Goal: Information Seeking & Learning: Check status

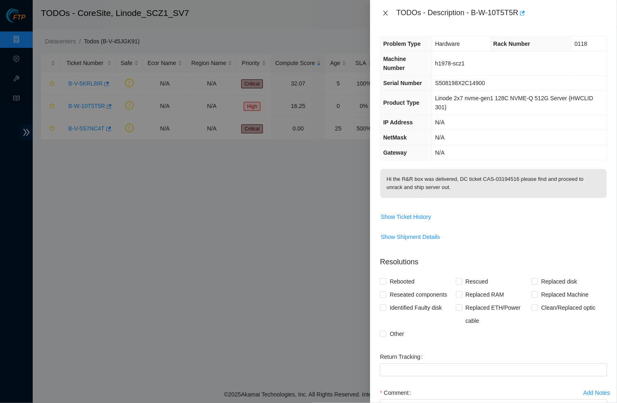
click at [387, 10] on icon "close" at bounding box center [385, 13] width 7 height 7
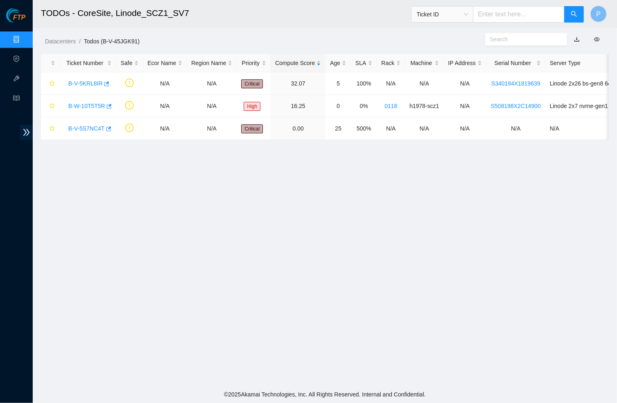
click at [498, 17] on input "text" at bounding box center [519, 14] width 92 height 16
paste input "B-V-5F825FB"
type input "B-V-5F825FB"
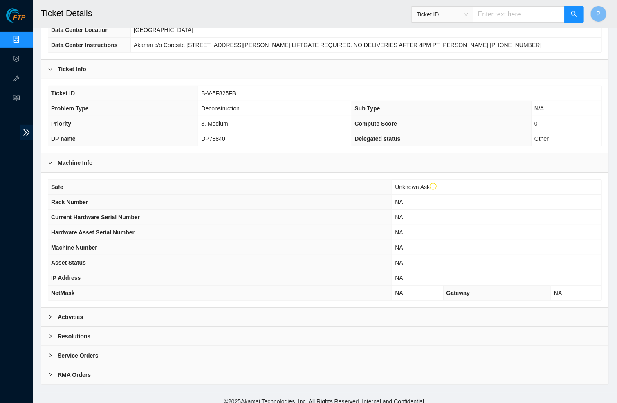
scroll to position [115, 0]
drag, startPoint x: 236, startPoint y: 137, endPoint x: 191, endPoint y: 137, distance: 45.4
click at [191, 137] on tr "DP name DP78840 Delegated status Other" at bounding box center [324, 139] width 553 height 15
click at [155, 309] on div "Activities" at bounding box center [324, 317] width 567 height 19
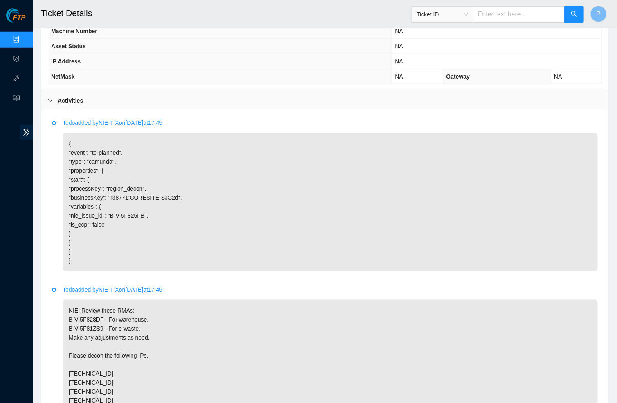
scroll to position [332, 0]
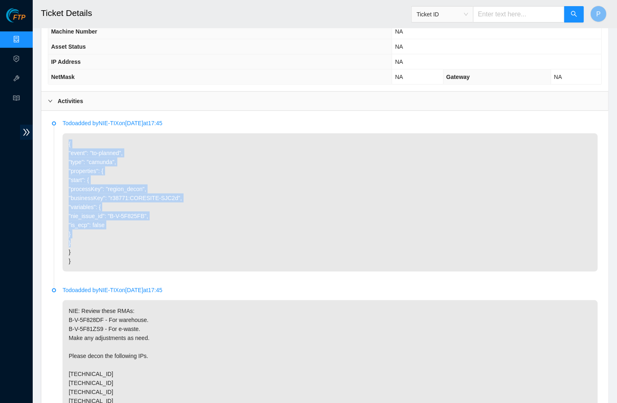
drag, startPoint x: 102, startPoint y: 230, endPoint x: 78, endPoint y: 130, distance: 103.1
click at [78, 133] on p "{ "event": "to-planned", "type": "camunda", "properties": { "start": { "process…" at bounding box center [330, 202] width 535 height 138
click at [108, 170] on p "{ "event": "to-planned", "type": "camunda", "properties": { "start": { "process…" at bounding box center [330, 202] width 535 height 138
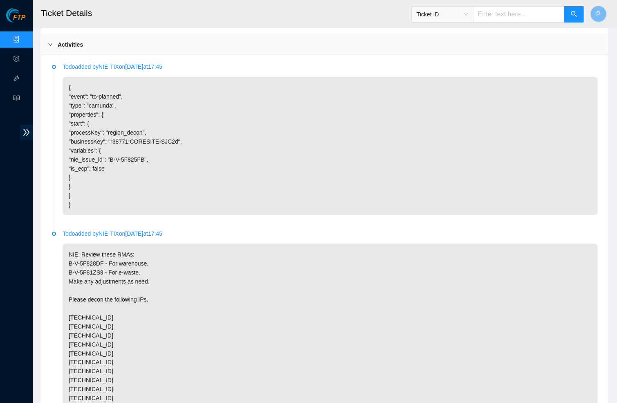
scroll to position [391, 0]
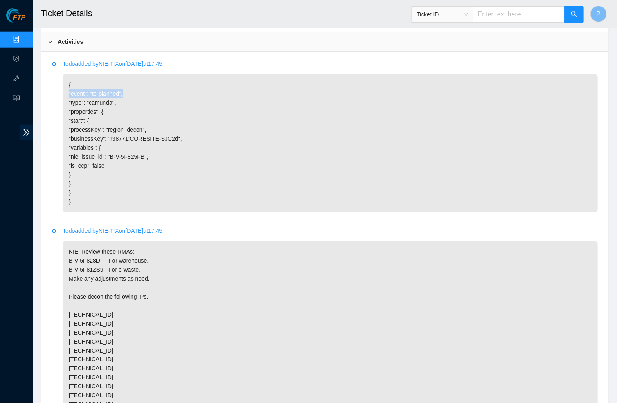
drag, startPoint x: 130, startPoint y: 85, endPoint x: 68, endPoint y: 85, distance: 61.3
click at [68, 85] on p "{ "event": "to-planned", "type": "camunda", "properties": { "start": { "process…" at bounding box center [330, 143] width 535 height 138
click at [139, 126] on p "{ "event": "to-planned", "type": "camunda", "properties": { "start": { "process…" at bounding box center [330, 143] width 535 height 138
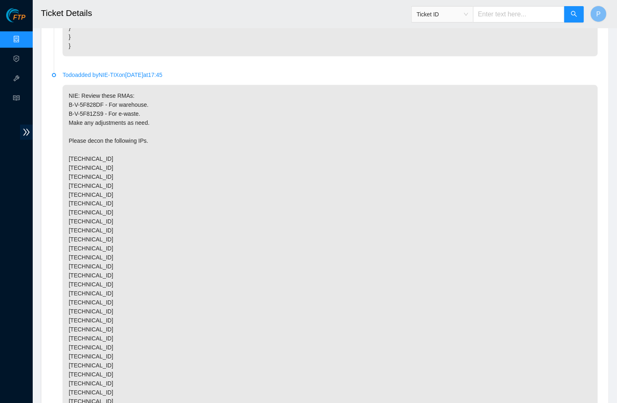
scroll to position [550, 0]
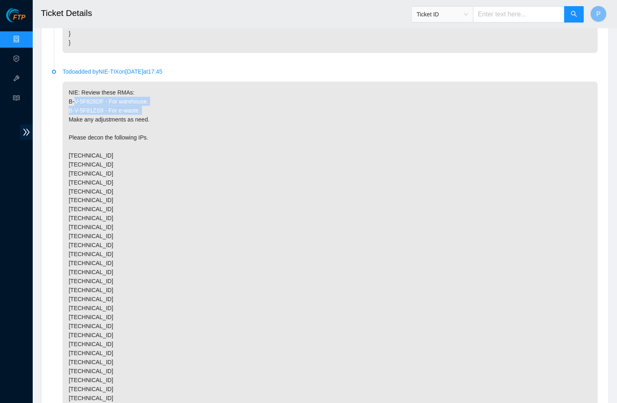
drag, startPoint x: 155, startPoint y: 107, endPoint x: 56, endPoint y: 97, distance: 99.9
click at [56, 97] on li "Todo added by NIE-TIX on 2025-01-28 at 17:45 NIE: Review these RMAs: B-V-5F828D…" at bounding box center [325, 284] width 546 height 428
click at [134, 103] on p "NIE: Review these RMAs: B-V-5F828DF - For warehouse. B-V-5F81ZS9 - For e-waste.…" at bounding box center [330, 281] width 535 height 399
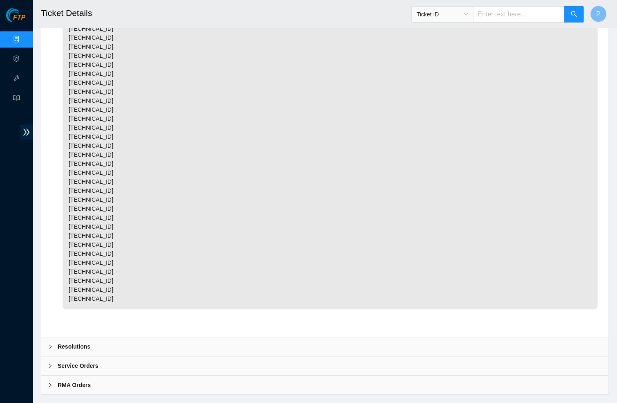
scroll to position [721, 0]
click at [141, 338] on div "Resolutions" at bounding box center [324, 347] width 567 height 19
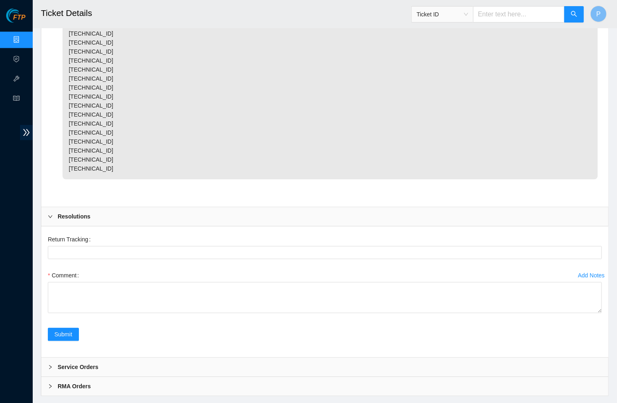
click at [116, 357] on div "Service Orders" at bounding box center [324, 366] width 567 height 19
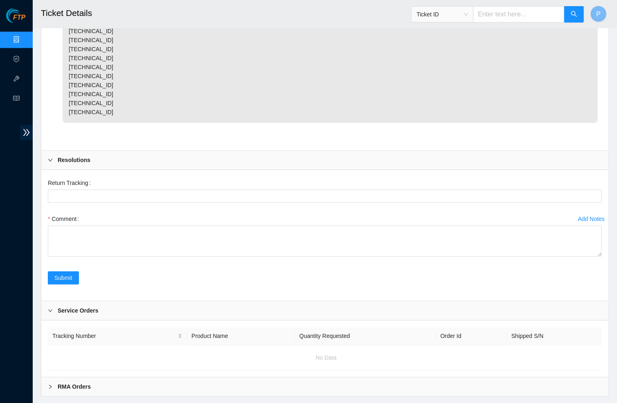
click at [112, 377] on div "RMA Orders" at bounding box center [324, 386] width 567 height 19
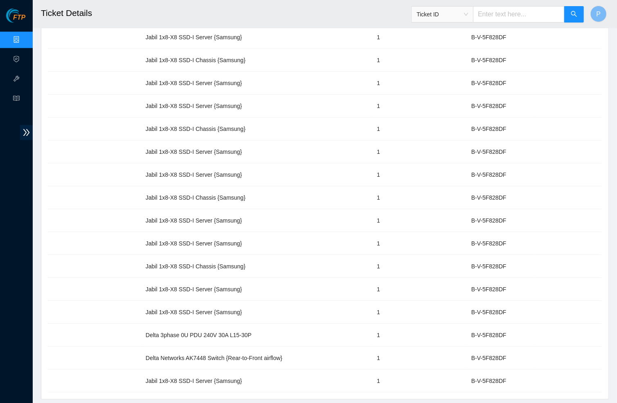
scroll to position [2379, 0]
drag, startPoint x: 523, startPoint y: 311, endPoint x: 135, endPoint y: 308, distance: 387.7
click at [135, 324] on tr "Delta 3phase 0U PDU 240V 30A L15-30P 1 B-V-5F828DF" at bounding box center [325, 335] width 554 height 23
click at [268, 324] on td "Delta 3phase 0U PDU 240V 30A L15-30P" at bounding box center [256, 335] width 231 height 23
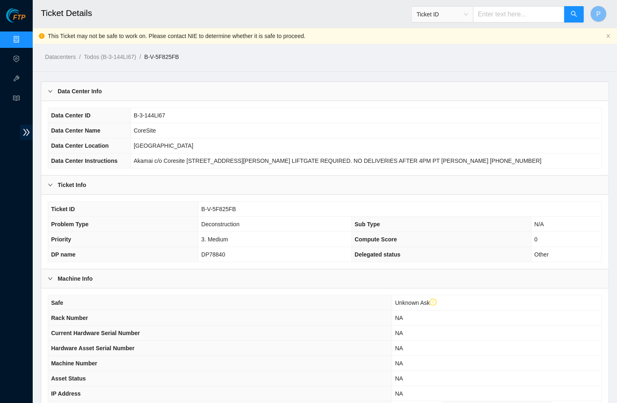
scroll to position [0, 0]
drag, startPoint x: 197, startPoint y: 55, endPoint x: 156, endPoint y: 55, distance: 40.9
click at [156, 55] on ol "Datacenters / Todos (B-3-144LI67) / B-V-5F825FB /" at bounding box center [258, 56] width 426 height 9
copy link "B-V-5F825FB"
click at [24, 38] on link "Data Centers" at bounding box center [41, 39] width 34 height 7
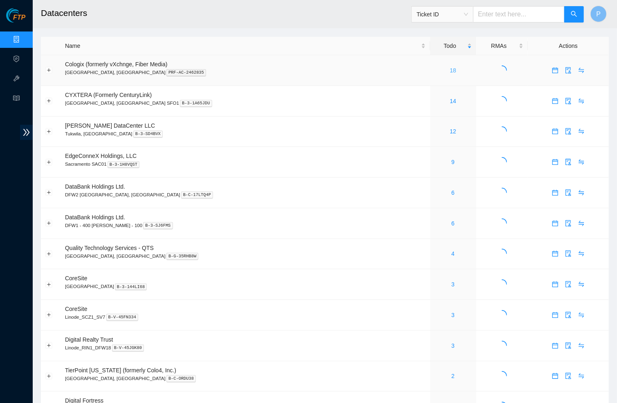
click at [450, 68] on link "18" at bounding box center [453, 70] width 7 height 7
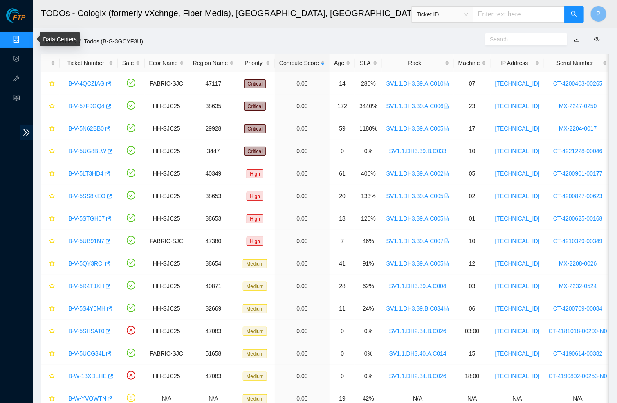
click at [24, 39] on link "Data Centers" at bounding box center [41, 39] width 34 height 7
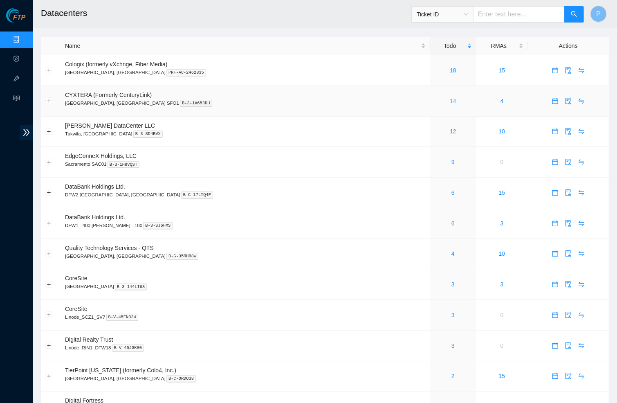
click at [450, 101] on link "14" at bounding box center [453, 101] width 7 height 7
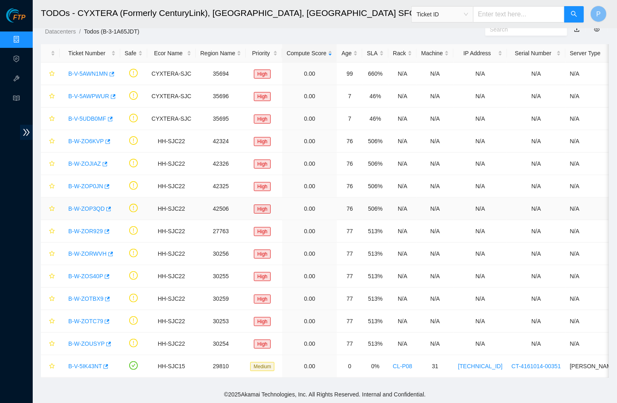
scroll to position [9, 0]
drag, startPoint x: 495, startPoint y: 49, endPoint x: 227, endPoint y: 21, distance: 269.2
click at [227, 21] on h2 "TODOs - CYXTERA (Formerly CenturyLink), Santa Clara, CA SFO1" at bounding box center [251, 13] width 420 height 26
click at [24, 43] on link "Data Centers" at bounding box center [41, 39] width 34 height 7
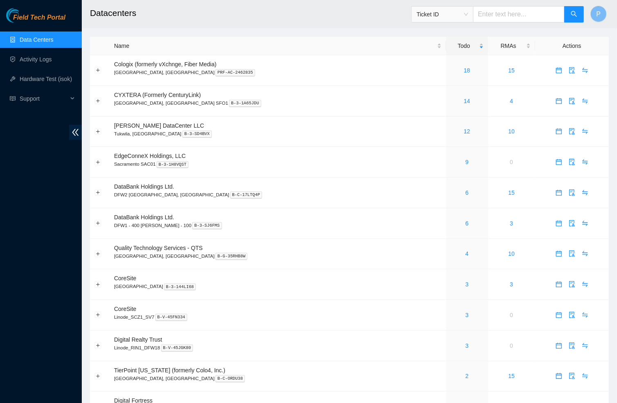
click at [449, 18] on span "Ticket ID" at bounding box center [443, 14] width 52 height 12
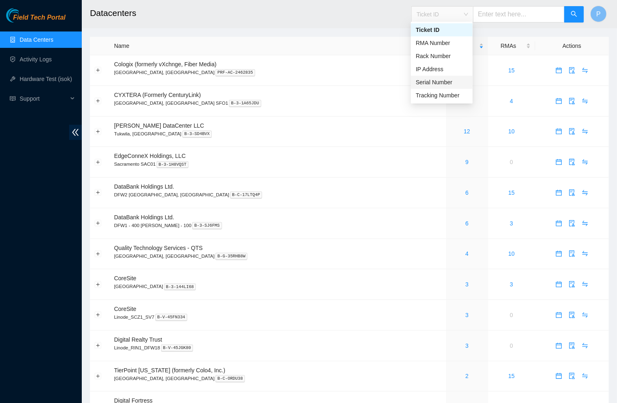
click at [446, 83] on div "Serial Number" at bounding box center [442, 82] width 52 height 9
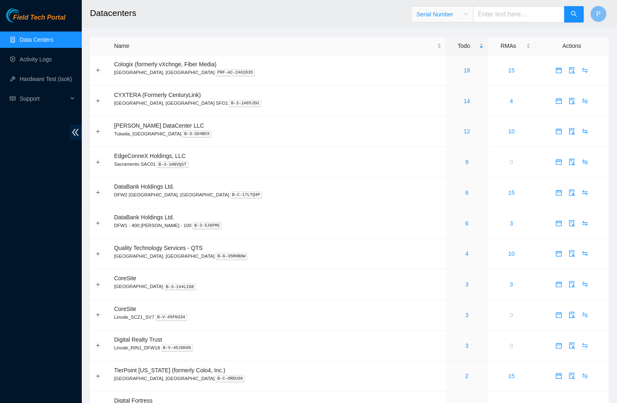
click at [496, 16] on input "text" at bounding box center [519, 14] width 92 height 16
paste input "SB000X142030004655"
type input "SB000X142030004655"
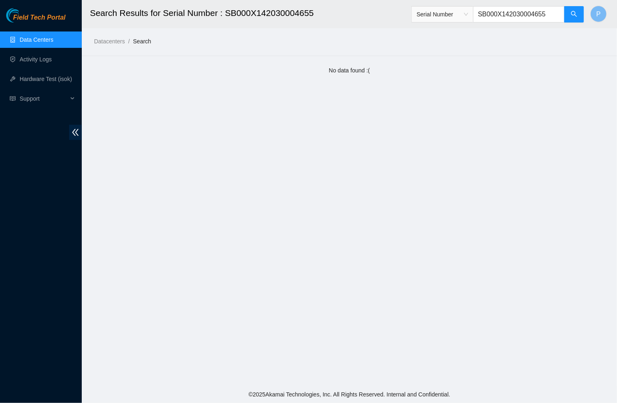
click at [505, 10] on input "SB000X142030004655" at bounding box center [519, 14] width 92 height 16
click at [456, 10] on span "Serial Number" at bounding box center [443, 14] width 52 height 12
click at [442, 33] on div "Ticket ID" at bounding box center [442, 29] width 52 height 9
click at [492, 15] on input "SB000X142030004655" at bounding box center [519, 14] width 92 height 16
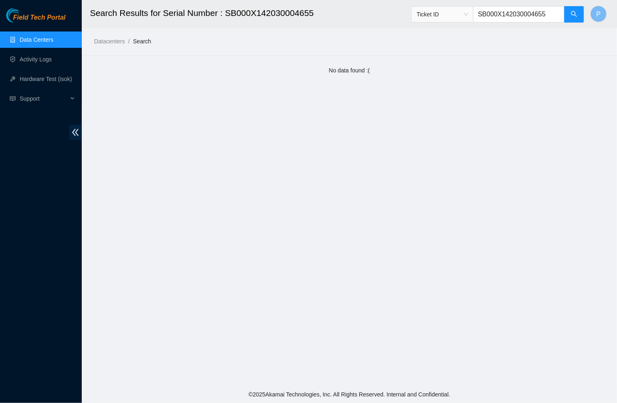
click at [492, 15] on input "SB000X142030004655" at bounding box center [519, 14] width 92 height 16
paste input "B-W-13JR5JP"
type input "B-W-13JR5JP"
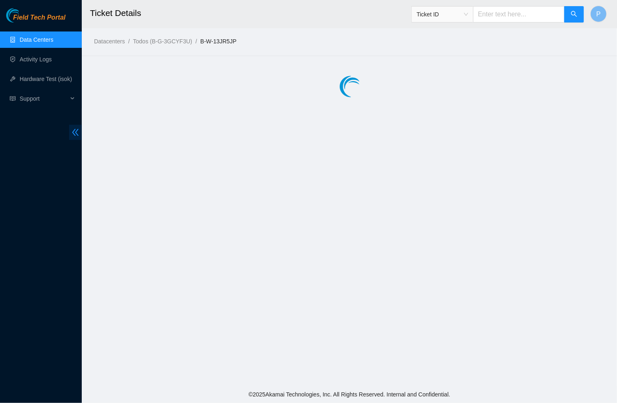
click at [75, 131] on icon "double-left" at bounding box center [75, 132] width 9 height 9
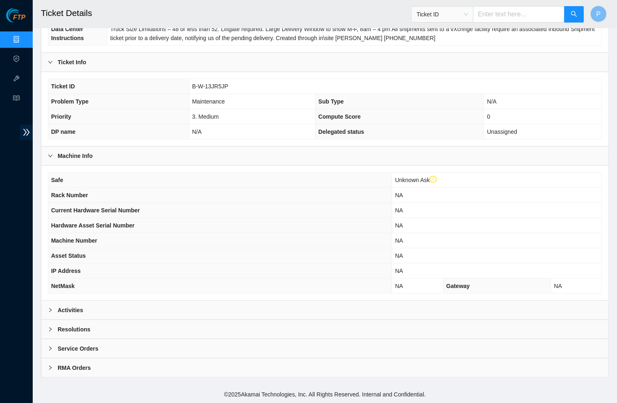
scroll to position [150, 0]
click at [196, 363] on div "RMA Orders" at bounding box center [324, 367] width 567 height 19
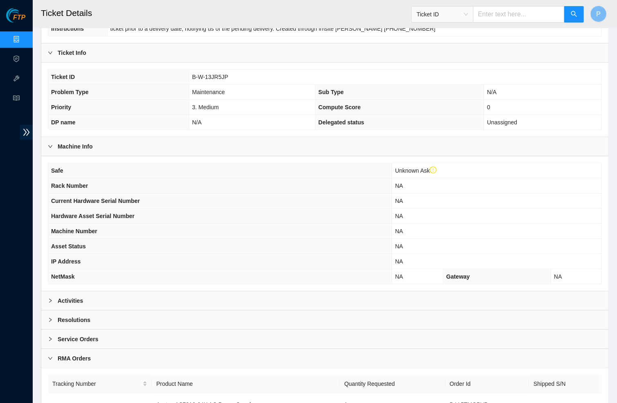
click at [196, 348] on div "Service Orders" at bounding box center [324, 339] width 567 height 19
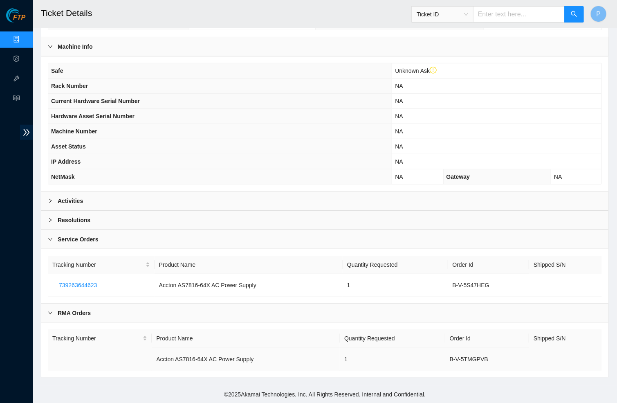
scroll to position [258, 0]
drag, startPoint x: 159, startPoint y: 285, endPoint x: 269, endPoint y: 287, distance: 109.6
click at [269, 287] on td "Accton AS7816-64X AC Power Supply" at bounding box center [249, 285] width 188 height 22
copy td "Accton AS7816-64X AC Power Supply"
click at [24, 36] on link "Data Centers" at bounding box center [41, 39] width 34 height 7
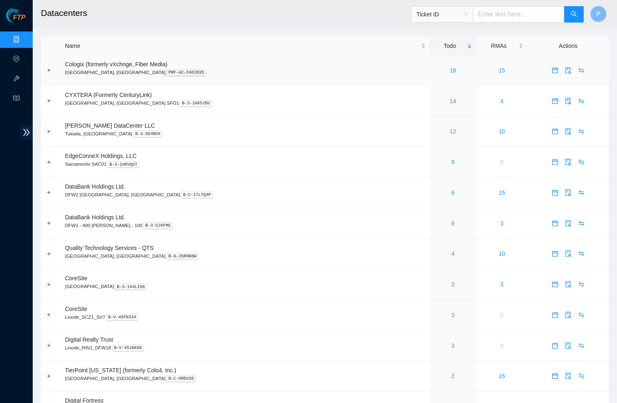
click at [430, 76] on td "18" at bounding box center [453, 70] width 46 height 31
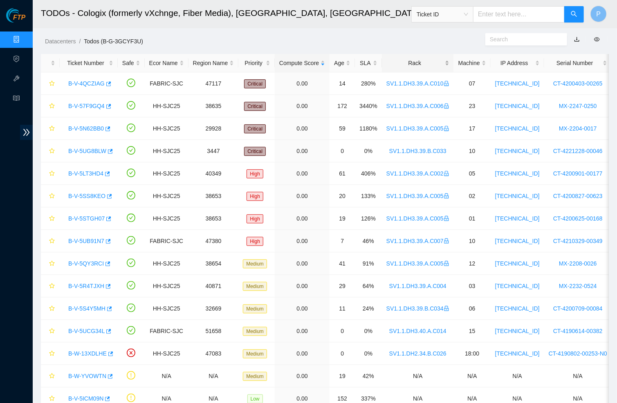
click at [424, 59] on div "Rack" at bounding box center [417, 62] width 63 height 9
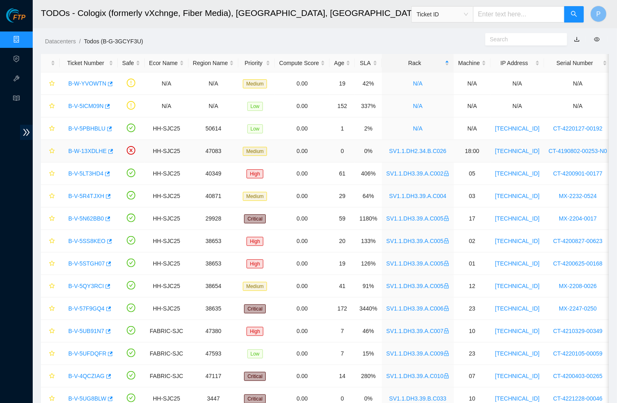
click at [91, 148] on link "B-W-13XDLHE" at bounding box center [87, 151] width 38 height 7
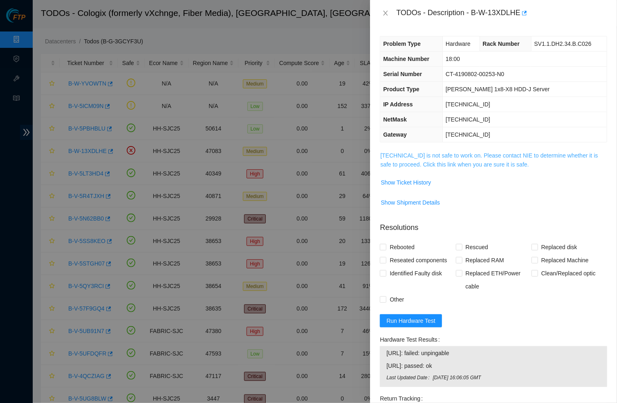
click at [436, 153] on link "[TECHNICAL_ID] is not safe to work on. Please contact NIE to determine whether …" at bounding box center [489, 160] width 218 height 16
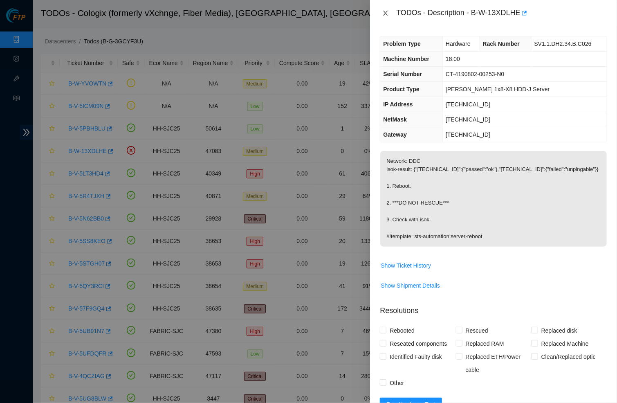
click at [388, 11] on icon "close" at bounding box center [385, 13] width 7 height 7
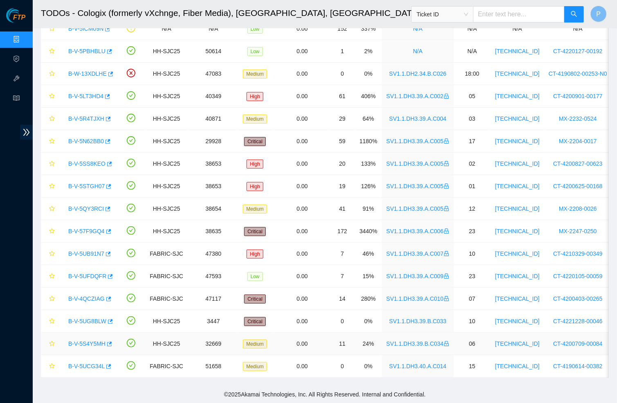
scroll to position [77, 0]
click at [85, 368] on link "B-V-5UCG34L" at bounding box center [86, 366] width 36 height 7
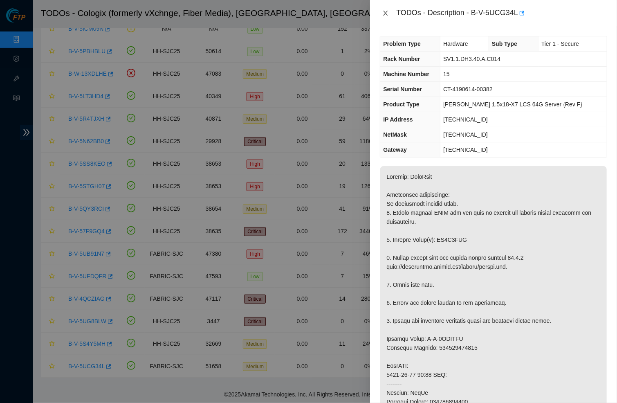
click at [385, 12] on icon "close" at bounding box center [386, 13] width 4 height 5
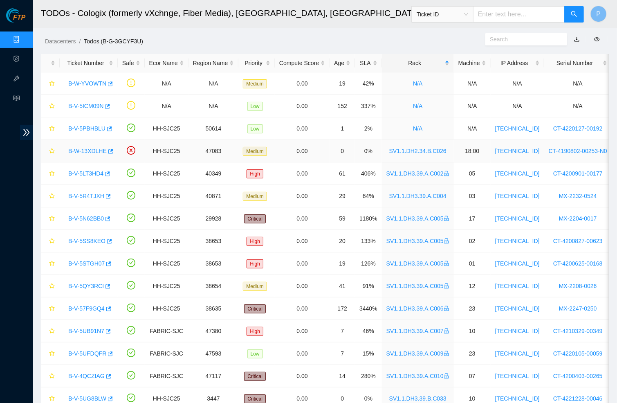
scroll to position [0, 0]
click at [85, 127] on link "B-V-5PBHBLU" at bounding box center [86, 128] width 37 height 7
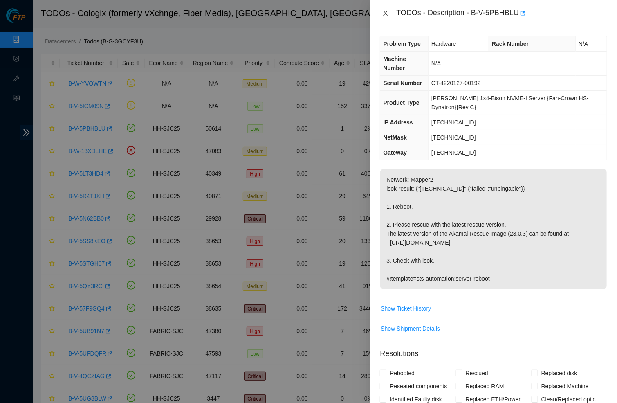
click at [385, 12] on icon "close" at bounding box center [386, 13] width 4 height 5
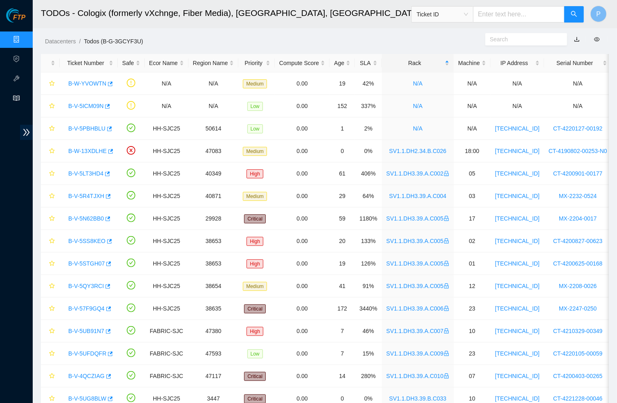
click at [17, 96] on icon "read" at bounding box center [16, 98] width 7 height 5
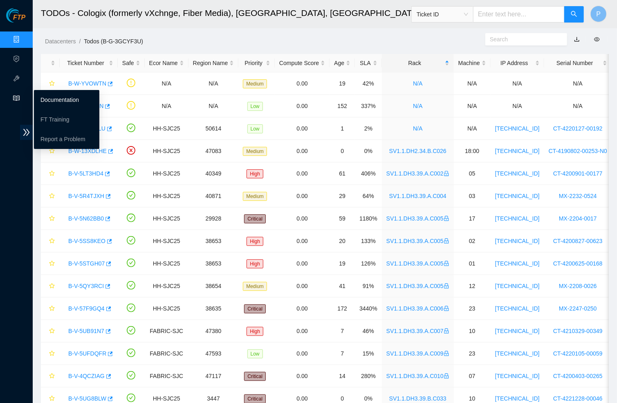
click at [49, 97] on link "Documentation" at bounding box center [59, 100] width 38 height 7
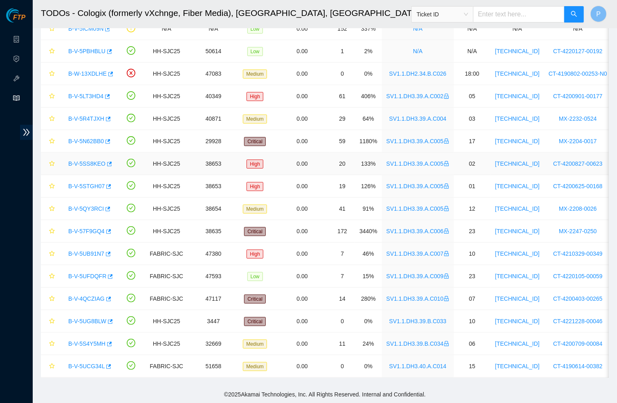
scroll to position [77, 0]
click at [86, 321] on link "B-V-5UG8BLW" at bounding box center [87, 321] width 38 height 7
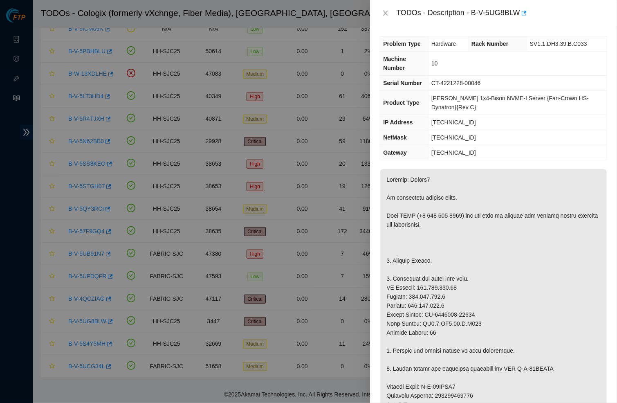
click at [430, 173] on p at bounding box center [493, 395] width 227 height 453
click at [386, 14] on icon "close" at bounding box center [386, 13] width 4 height 5
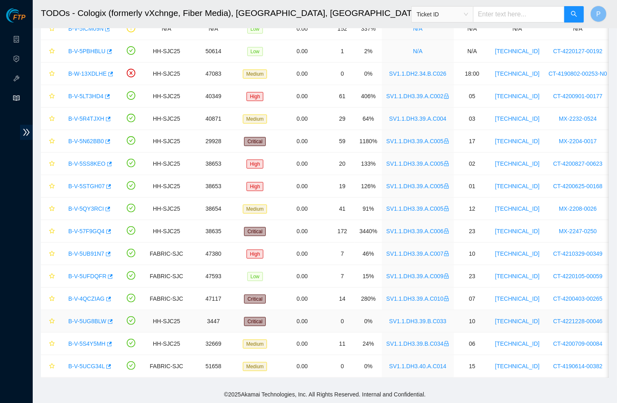
click at [92, 322] on link "B-V-5UG8BLW" at bounding box center [87, 321] width 38 height 7
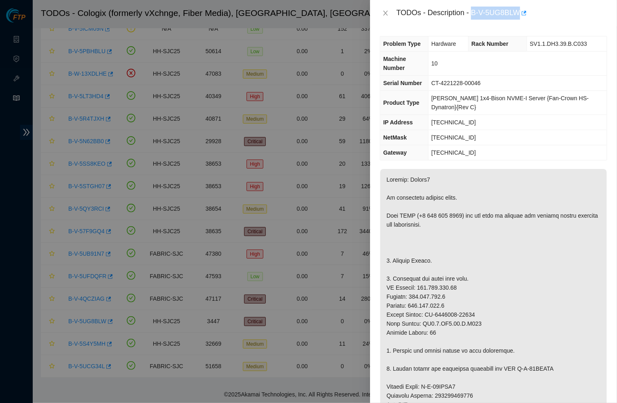
drag, startPoint x: 476, startPoint y: 9, endPoint x: 523, endPoint y: 7, distance: 47.1
click at [523, 7] on div "TODOs - Description - B-V-5UG8BLW" at bounding box center [501, 13] width 211 height 13
copy div "B-V-5UG8BLW"
click at [469, 99] on span "[PERSON_NAME] 1x4-Bison NVME-I Server {Fan-Crown HS-Dynatron}{Rev C}" at bounding box center [509, 103] width 157 height 16
click at [435, 87] on td "CT-4221228-00046" at bounding box center [517, 83] width 179 height 15
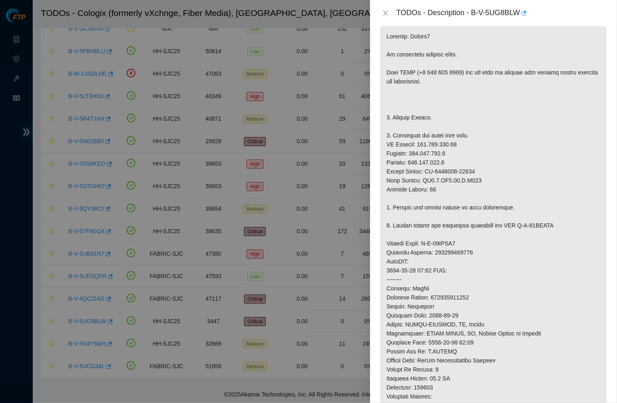
scroll to position [142, 0]
click at [400, 29] on p at bounding box center [493, 253] width 227 height 453
drag, startPoint x: 476, startPoint y: 9, endPoint x: 525, endPoint y: 9, distance: 49.1
click at [525, 9] on div "TODOs - Description - B-V-5UG8BLW" at bounding box center [501, 13] width 211 height 13
copy div "B-V-5UG8BLW"
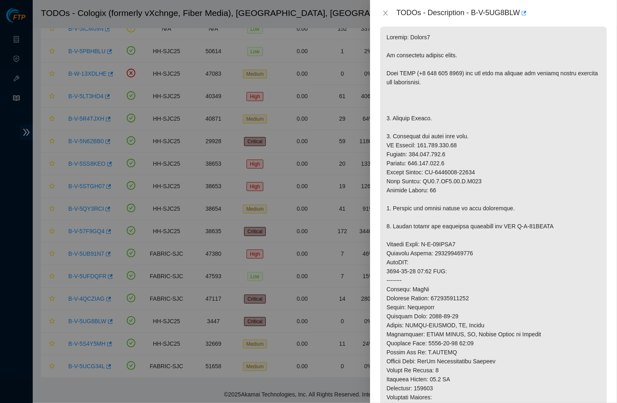
click at [458, 41] on p at bounding box center [493, 253] width 227 height 453
click at [384, 12] on icon "close" at bounding box center [385, 13] width 7 height 7
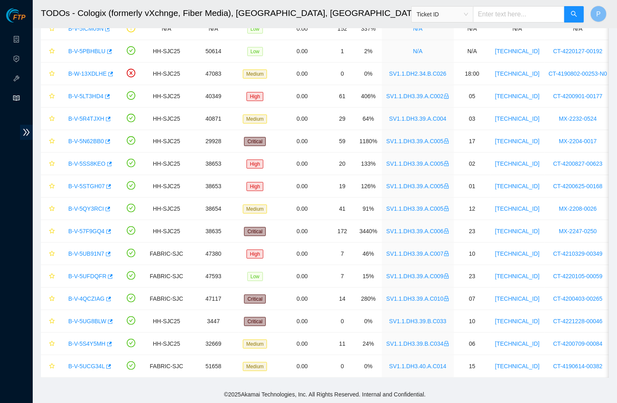
scroll to position [38, 0]
click at [88, 341] on link "B-V-5S4Y5MH" at bounding box center [86, 343] width 37 height 7
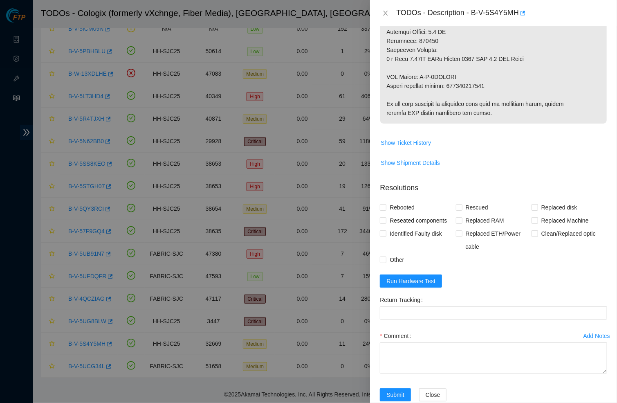
scroll to position [459, 0]
click at [413, 139] on span "Show Ticket History" at bounding box center [406, 143] width 50 height 9
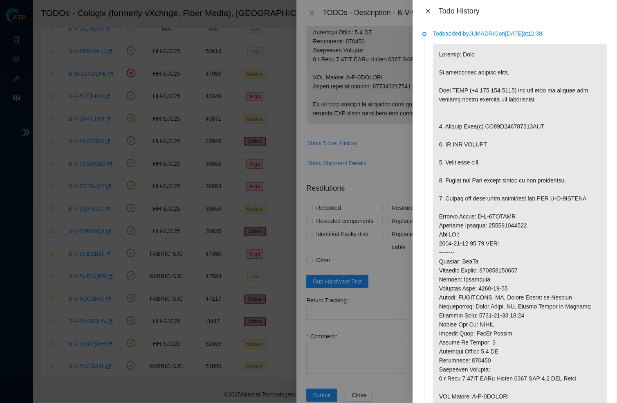
scroll to position [0, 0]
click at [427, 15] on button "Close" at bounding box center [427, 11] width 11 height 8
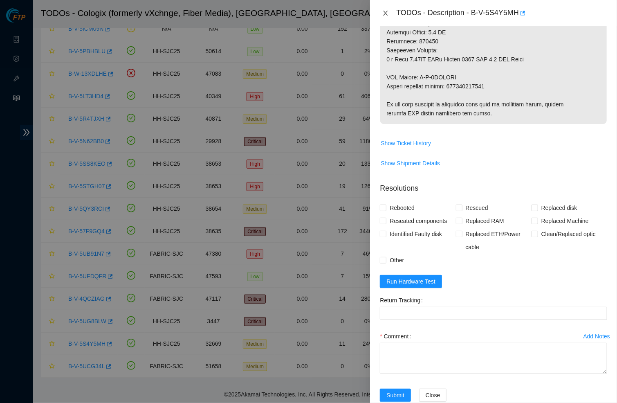
click at [391, 15] on button "Close" at bounding box center [385, 13] width 11 height 8
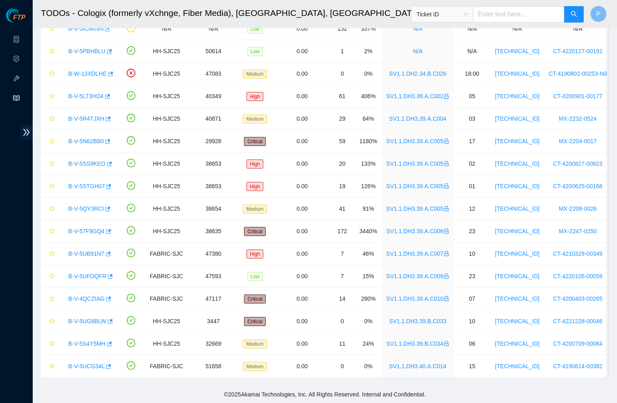
scroll to position [38, 0]
drag, startPoint x: 299, startPoint y: 117, endPoint x: 329, endPoint y: 117, distance: 29.4
click at [329, 117] on td "0.00" at bounding box center [302, 119] width 55 height 22
click at [322, 116] on td "0.00" at bounding box center [302, 119] width 55 height 22
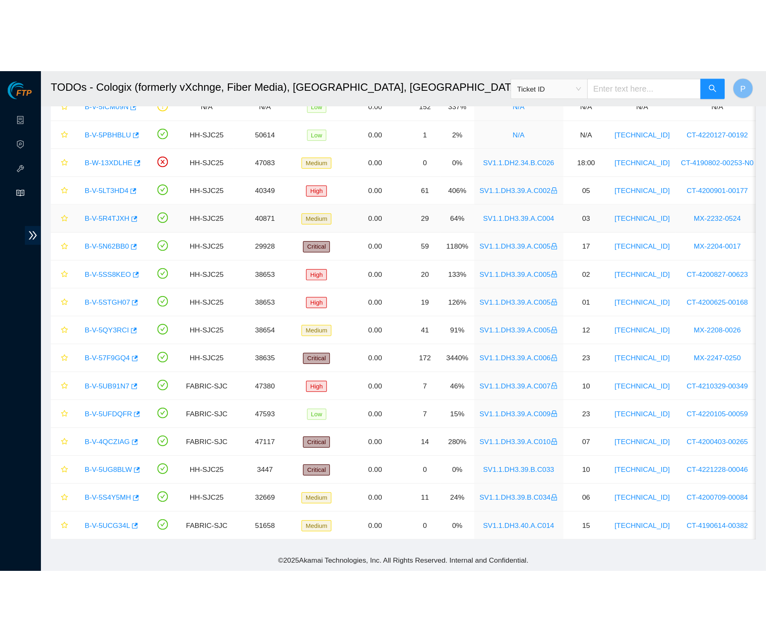
scroll to position [0, 0]
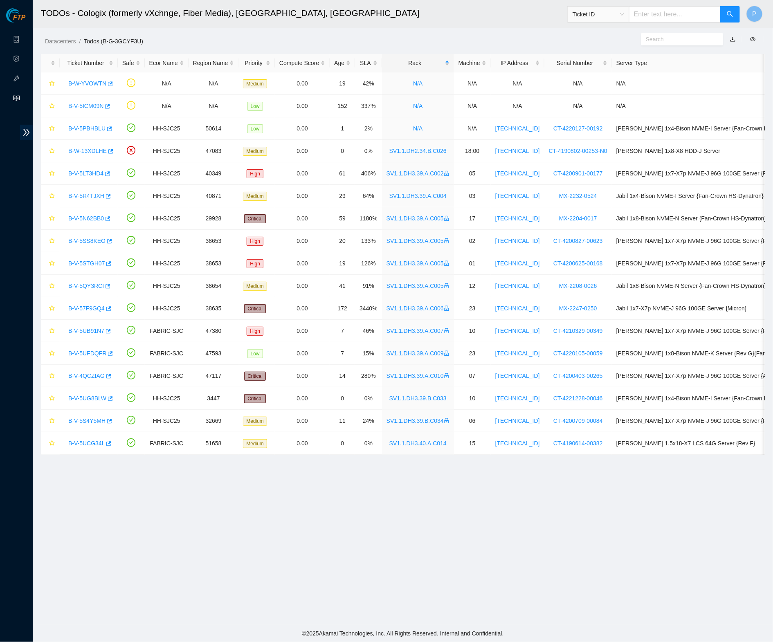
click at [399, 402] on main "TODOs - Cologix (formerly vXchnge, Fiber Media), [GEOGRAPHIC_DATA], [GEOGRAPHIC…" at bounding box center [403, 312] width 740 height 625
click at [392, 36] on div "Datacenters / Todos (B-G-3GCYF3U) /" at bounding box center [310, 23] width 555 height 46
click at [24, 36] on link "Data Centers" at bounding box center [41, 39] width 34 height 7
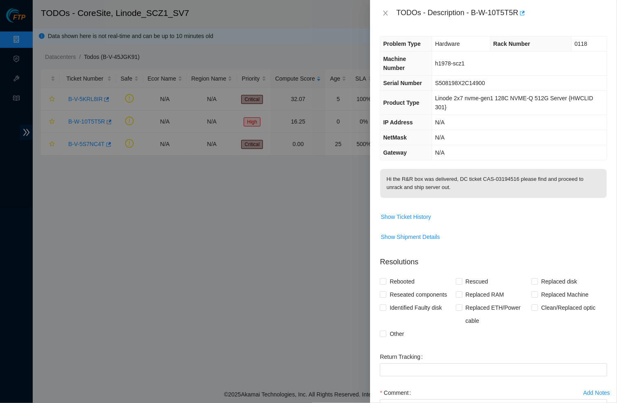
click at [471, 162] on div "Problem Type Hardware Rack Number 0118 Machine Number h1978-scz1 Serial Number …" at bounding box center [493, 214] width 247 height 377
click at [385, 11] on icon "close" at bounding box center [385, 13] width 7 height 7
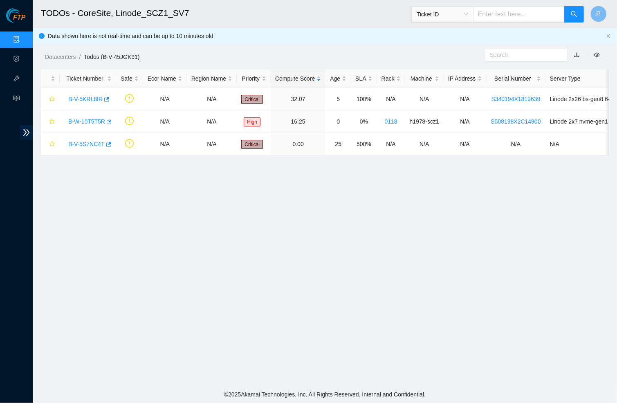
click at [606, 32] on div "Data shown here is not real-time and can be up to 10 minutes old" at bounding box center [325, 36] width 584 height 16
click at [607, 32] on div "Data shown here is not real-time and can be up to 10 minutes old" at bounding box center [325, 36] width 584 height 16
click at [608, 34] on icon "close" at bounding box center [608, 36] width 5 height 5
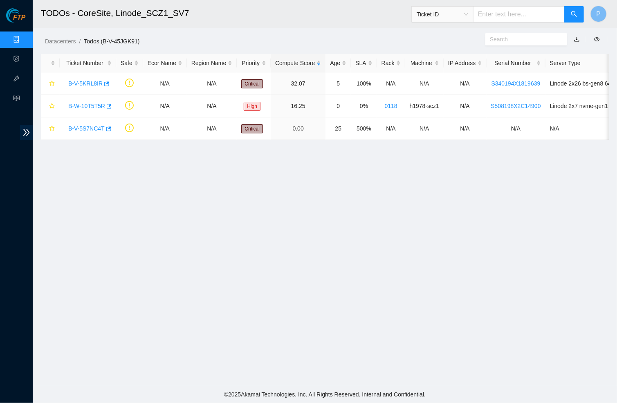
click at [292, 30] on div "Datacenters / Todos (B-V-45JGK91) /" at bounding box center [252, 23] width 438 height 46
drag, startPoint x: 279, startPoint y: 28, endPoint x: 343, endPoint y: 154, distance: 141.4
click at [343, 154] on main "TODOs - CoreSite, Linode_SCZ1_SV7 Ticket ID P Datacenters / Todos (B-V-45JGK91)…" at bounding box center [325, 193] width 584 height 386
click at [293, 175] on main "TODOs - CoreSite, Linode_SCZ1_SV7 Ticket ID P Datacenters / Todos (B-V-45JGK91)…" at bounding box center [325, 193] width 584 height 386
click at [260, 286] on main "TODOs - CoreSite, Linode_SCZ1_SV7 Ticket ID P Datacenters / Todos (B-V-45JGK91)…" at bounding box center [325, 193] width 584 height 386
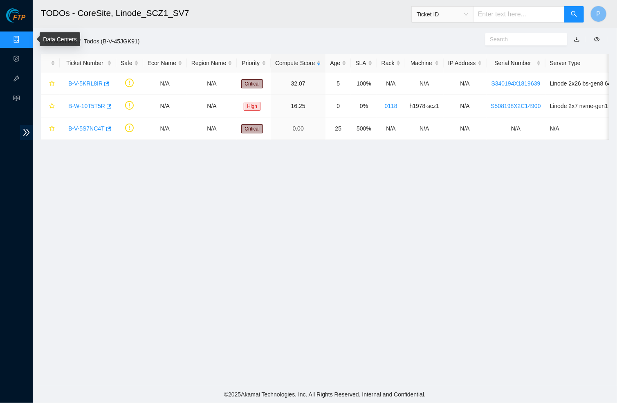
click at [24, 36] on link "Data Centers" at bounding box center [41, 39] width 34 height 7
